Goal: Task Accomplishment & Management: Use online tool/utility

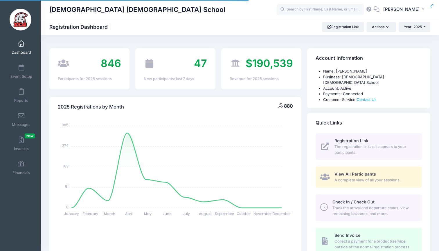
select select
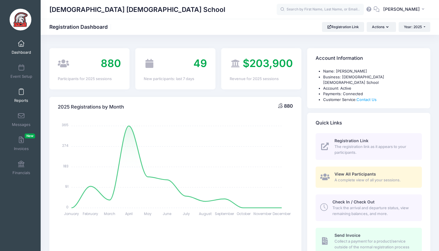
click at [21, 93] on span at bounding box center [21, 92] width 0 height 6
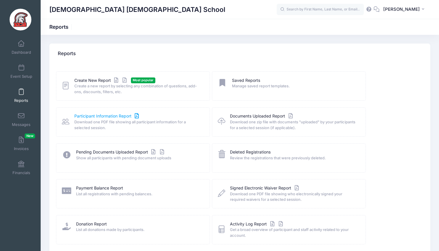
click at [94, 115] on link "Participant Information Report" at bounding box center [107, 116] width 66 height 6
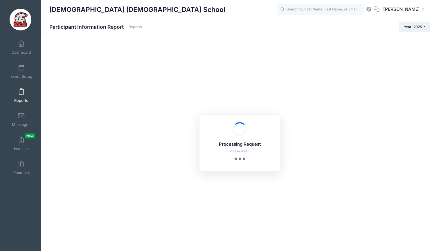
checkbox input "true"
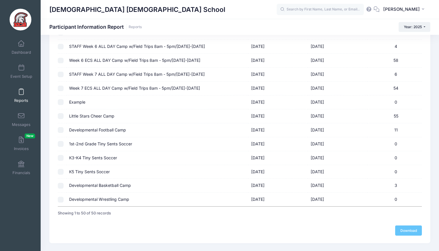
scroll to position [594, 0]
click at [61, 113] on input "checkbox" at bounding box center [61, 116] width 6 height 6
checkbox input "true"
click at [409, 226] on link "Download" at bounding box center [408, 231] width 27 height 10
click at [21, 93] on span at bounding box center [21, 92] width 0 height 6
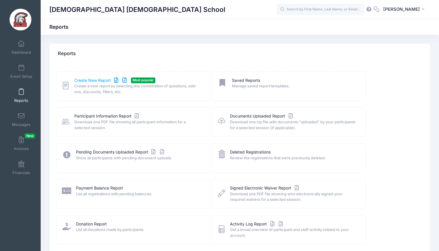
click at [96, 81] on link "Create New Report" at bounding box center [101, 80] width 54 height 6
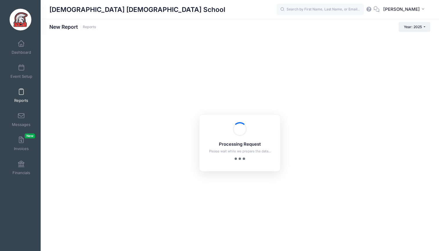
checkbox input "true"
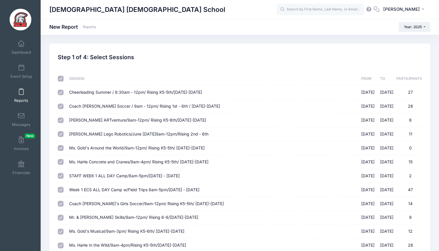
click at [63, 78] on input "checkbox" at bounding box center [61, 79] width 6 height 6
checkbox input "false"
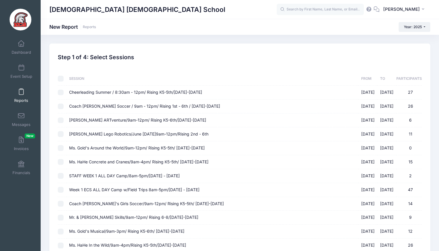
checkbox input "false"
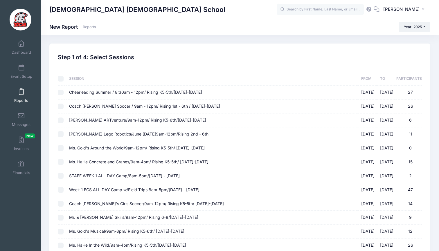
checkbox input "false"
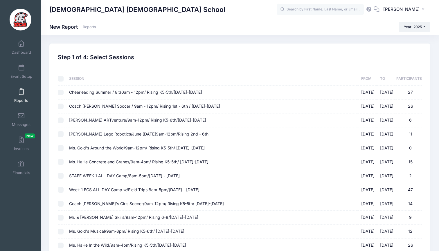
checkbox input "false"
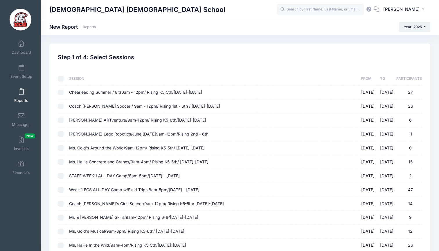
checkbox input "false"
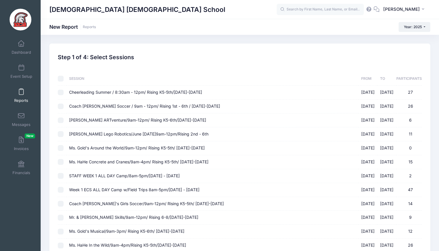
checkbox input "false"
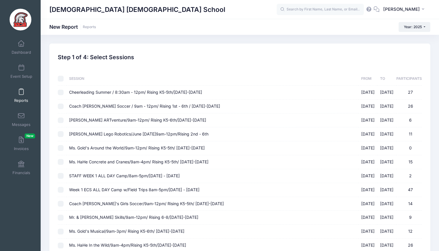
checkbox input "false"
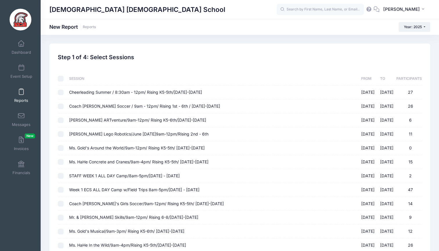
checkbox input "false"
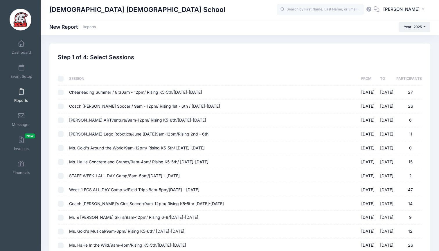
checkbox input "false"
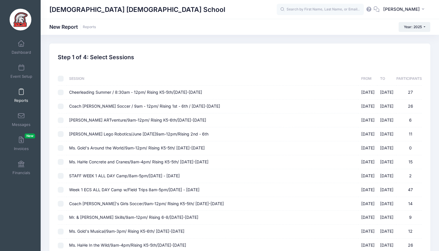
checkbox input "false"
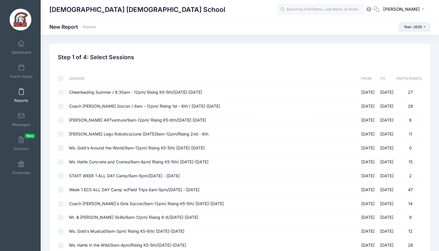
checkbox input "false"
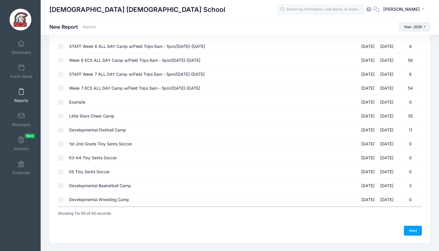
scroll to position [574, 0]
click at [61, 114] on input "Little Stars Cheer Camp 09/13/2025 - 09/13/2025 55" at bounding box center [61, 117] width 6 height 6
checkbox input "true"
click at [415, 226] on link "Next" at bounding box center [412, 231] width 18 height 10
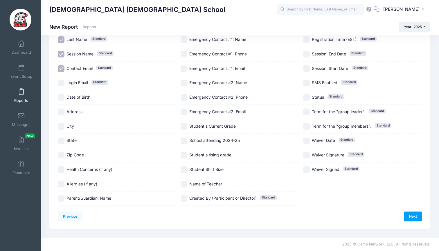
scroll to position [94, 0]
click at [183, 166] on input "Student Shirt Size" at bounding box center [183, 169] width 7 height 7
checkbox input "true"
click at [412, 211] on link "Next" at bounding box center [412, 216] width 18 height 10
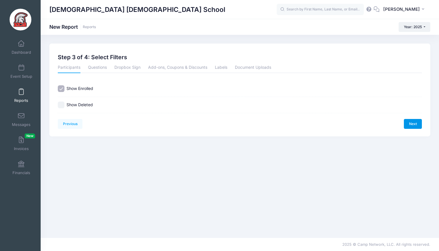
click at [412, 124] on link "Next" at bounding box center [412, 124] width 18 height 10
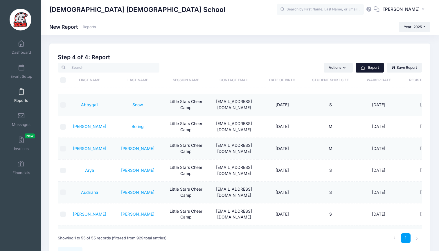
click at [375, 68] on button "Export" at bounding box center [369, 68] width 28 height 10
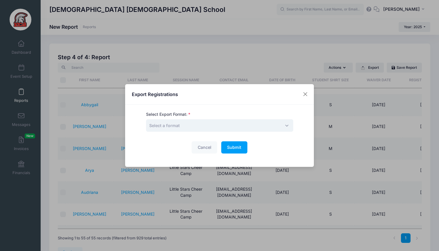
click at [214, 123] on span "Select a format" at bounding box center [219, 125] width 147 height 12
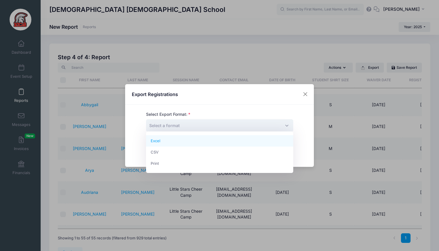
select select "excel"
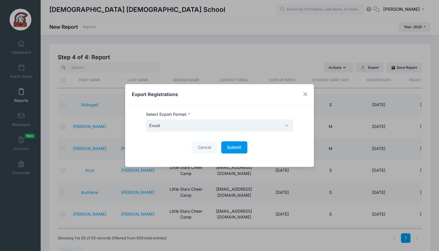
click at [238, 146] on span "Submit" at bounding box center [234, 147] width 14 height 5
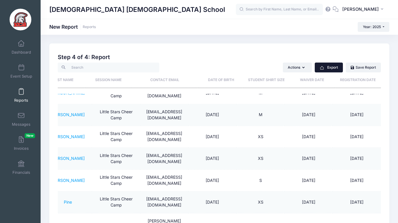
scroll to position [1038, 70]
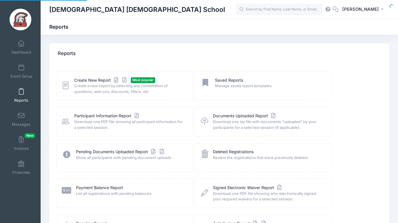
click at [21, 92] on span at bounding box center [21, 92] width 0 height 6
click at [21, 45] on span at bounding box center [21, 44] width 0 height 6
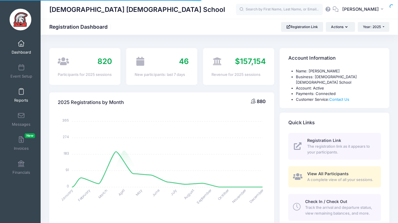
select select
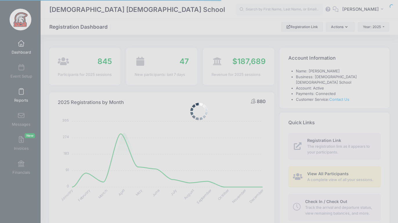
click at [22, 92] on body "Processing Request Please wait... Processing Request Please wait... Processing …" at bounding box center [199, 111] width 398 height 223
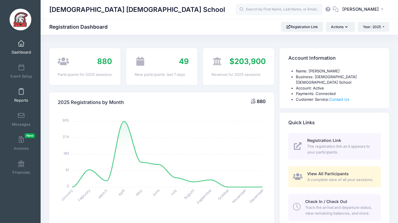
click at [21, 92] on span at bounding box center [21, 92] width 0 height 6
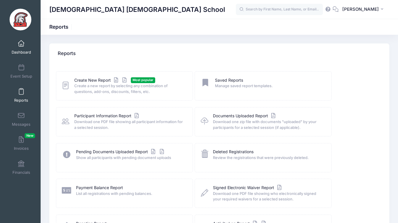
click at [21, 46] on span at bounding box center [21, 44] width 0 height 6
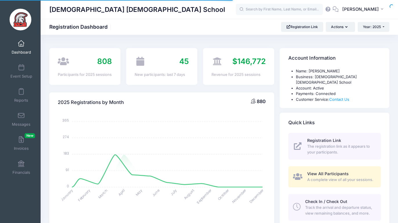
select select
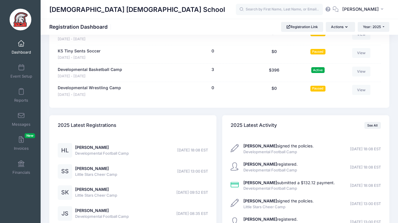
scroll to position [1380, 0]
click at [21, 70] on span at bounding box center [21, 68] width 0 height 6
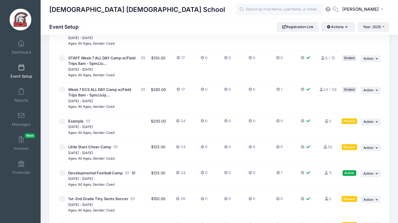
scroll to position [1300, 0]
